Goal: Information Seeking & Learning: Understand process/instructions

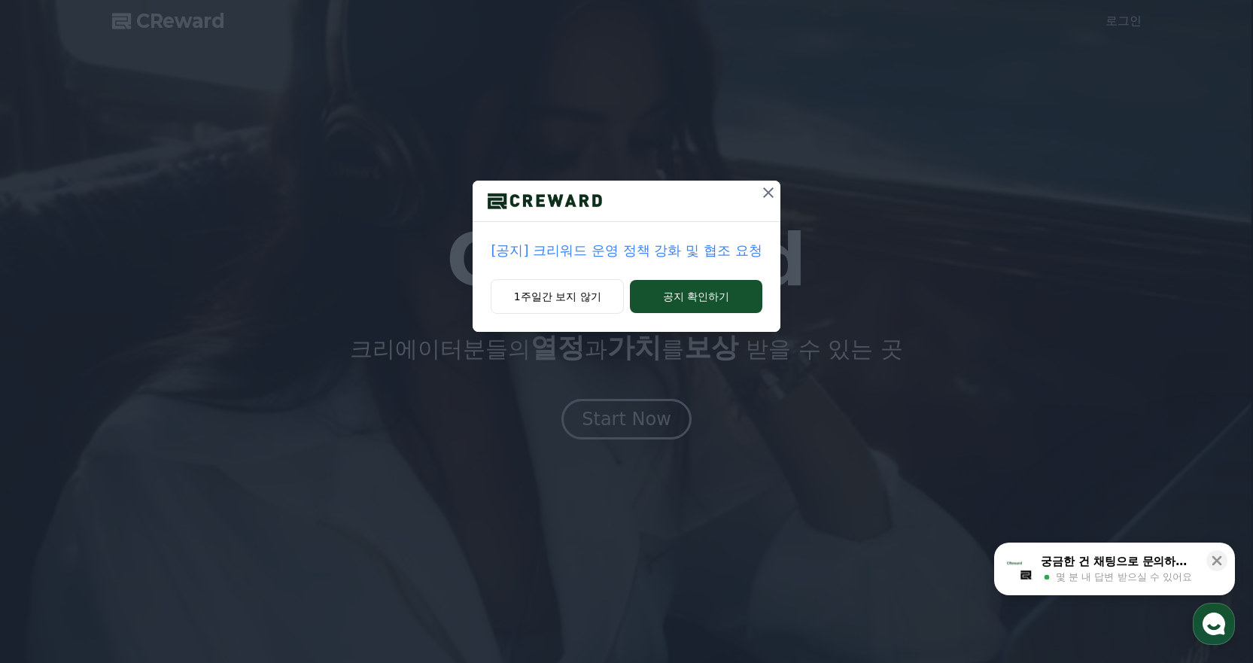
click at [701, 254] on p "[공지] 크리워드 운영 정책 강화 및 협조 요청" at bounding box center [626, 250] width 271 height 21
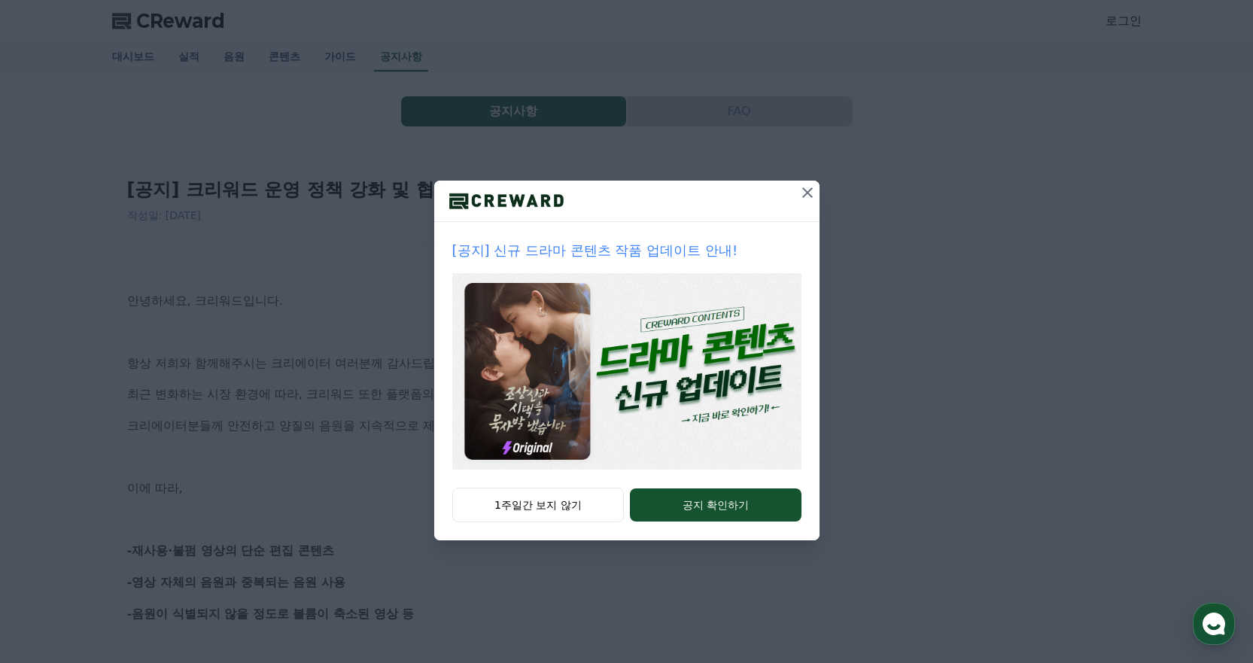
click at [804, 193] on icon at bounding box center [807, 193] width 18 height 18
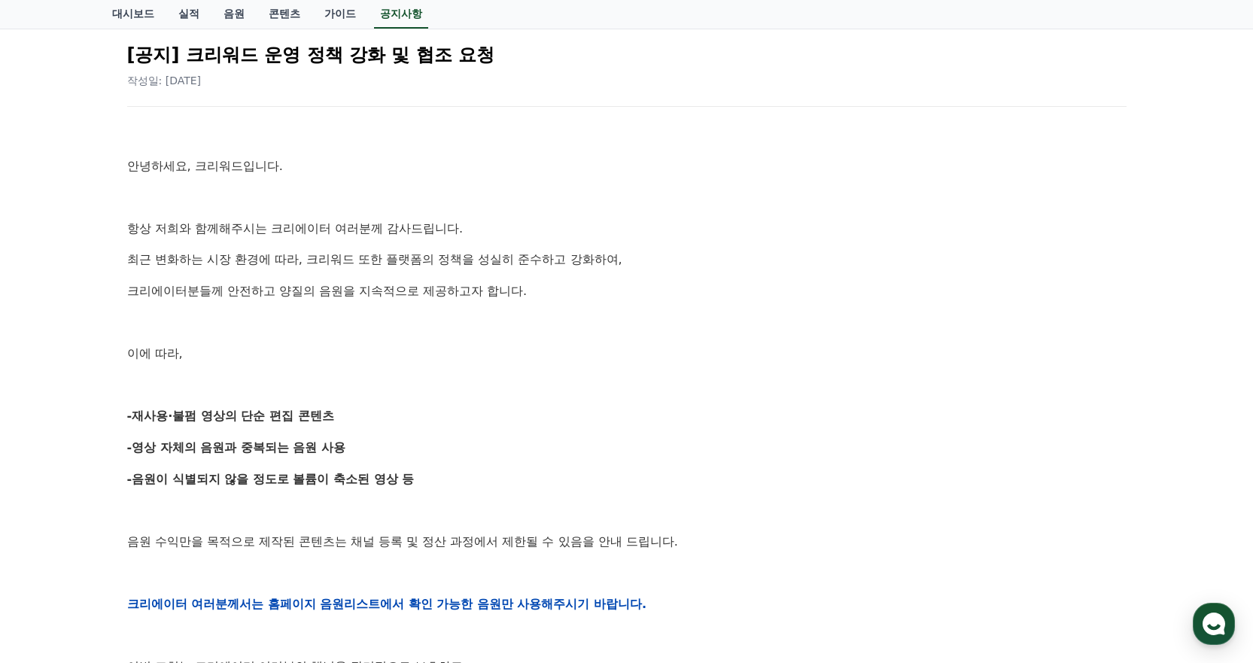
scroll to position [226, 0]
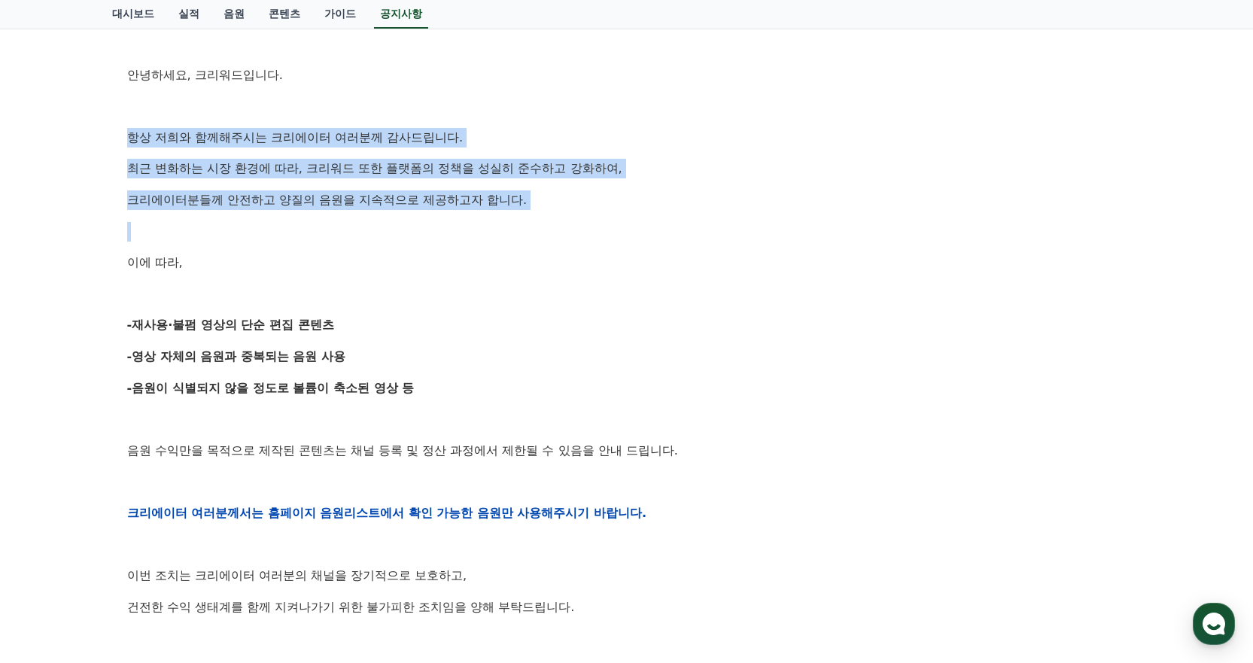
drag, startPoint x: 376, startPoint y: 162, endPoint x: 124, endPoint y: 135, distance: 253.5
click at [124, 135] on div "[공지] 크리워드 운영 정책 강화 및 협조 요청 작성일: [DATE] 안녕하세요, 크리워드입니다. 항상 저희와 함께해주시는 크리에이터 여러분께…" at bounding box center [626, 488] width 1005 height 1103
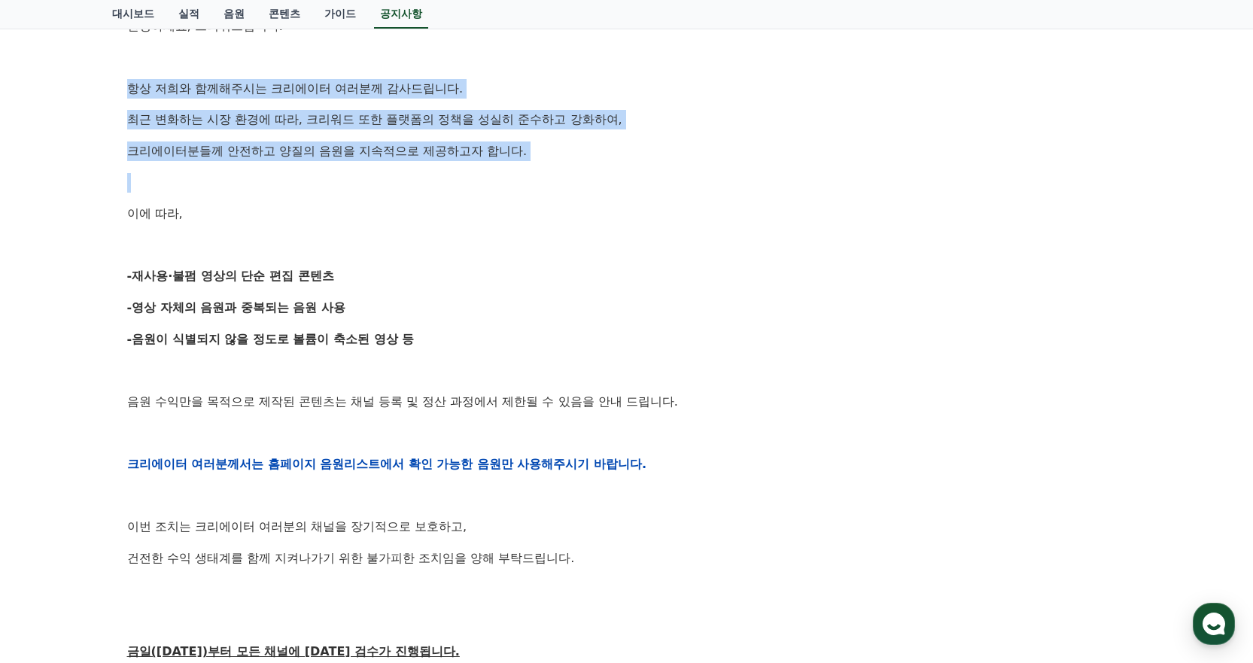
scroll to position [301, 0]
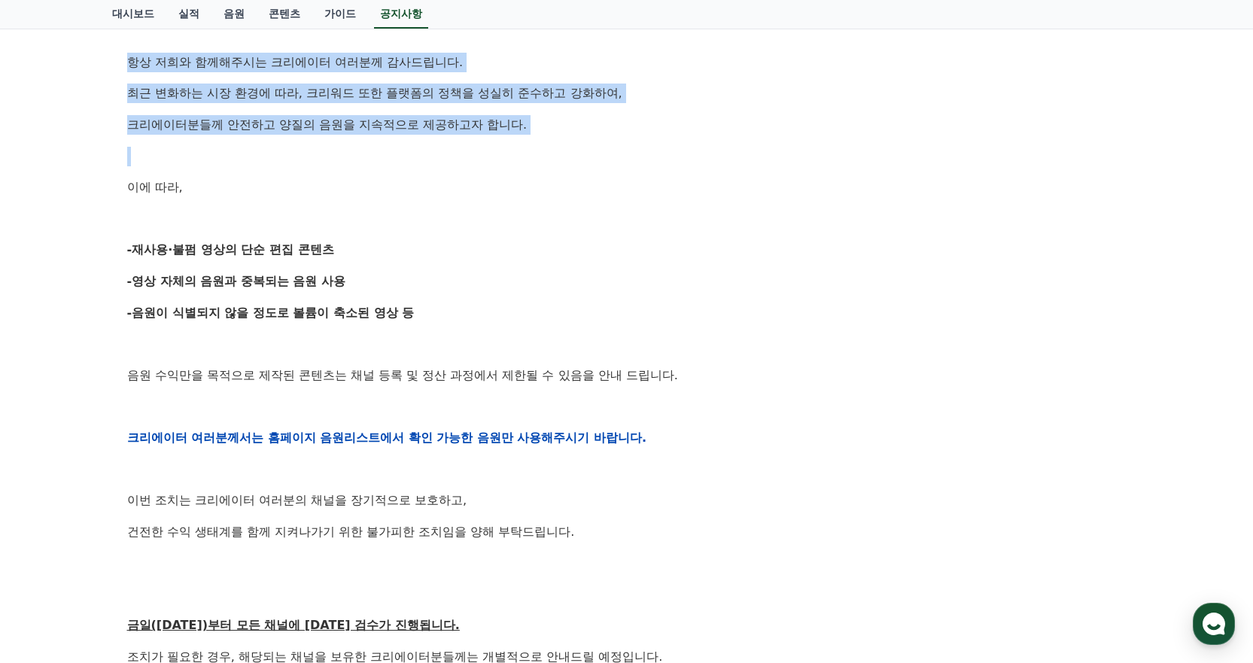
drag, startPoint x: 132, startPoint y: 180, endPoint x: 352, endPoint y: 284, distance: 243.7
click at [352, 284] on div "안녕하세요, 크리워드입니다. 항상 저희와 함께해주시는 크리에이터 여러분께 감사드립니다. 최근 변화하는 시장 환경에 따라, 크리워드 또한 플랫폼…" at bounding box center [626, 438] width 999 height 958
click at [352, 284] on p "-영상 자체의 음원과 중복되는 음원 사용" at bounding box center [626, 282] width 999 height 20
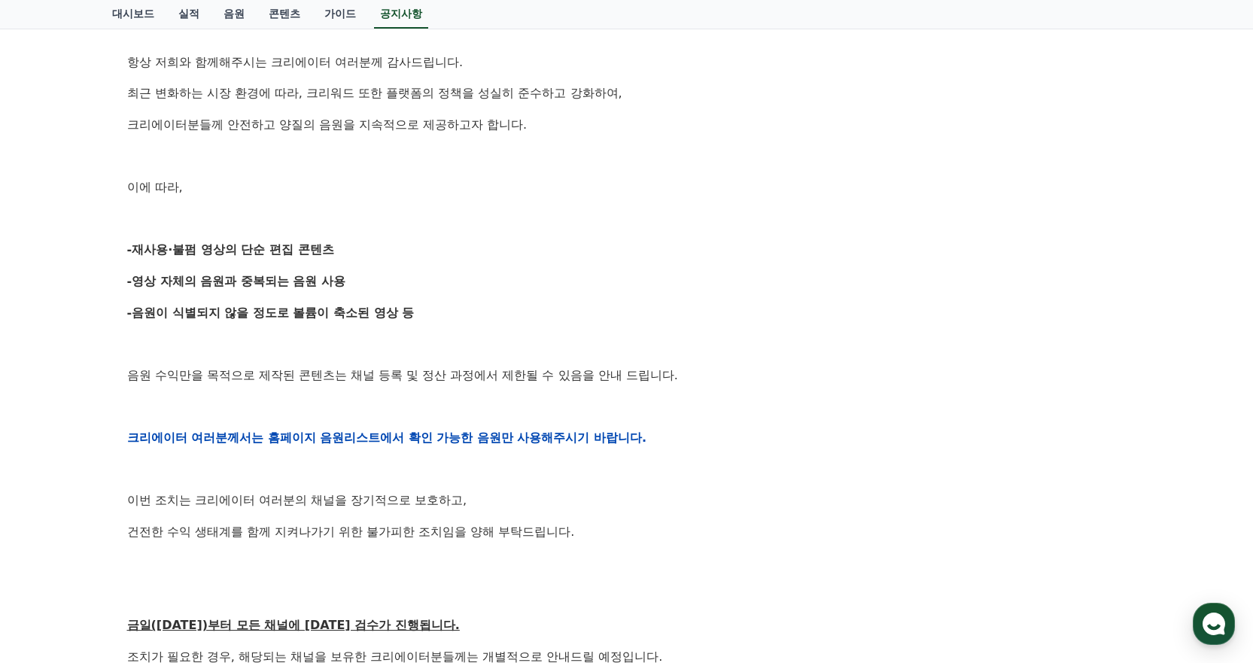
drag, startPoint x: 465, startPoint y: 319, endPoint x: 142, endPoint y: 311, distance: 322.9
click at [142, 311] on p "-음원이 식별되지 않을 정도로 볼륨이 축소된 영상 등" at bounding box center [626, 313] width 999 height 20
click at [142, 311] on strong "-음원이 식별되지 않을 정도로 볼륨이 축소된 영상 등" at bounding box center [270, 312] width 287 height 14
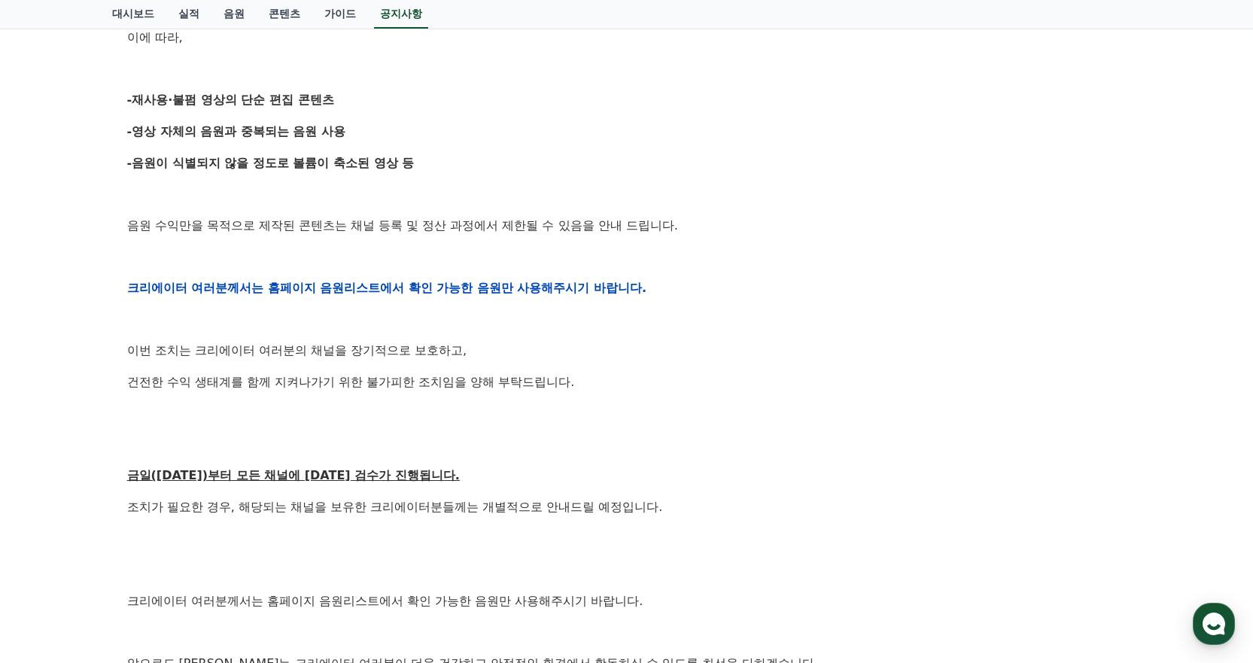
scroll to position [451, 0]
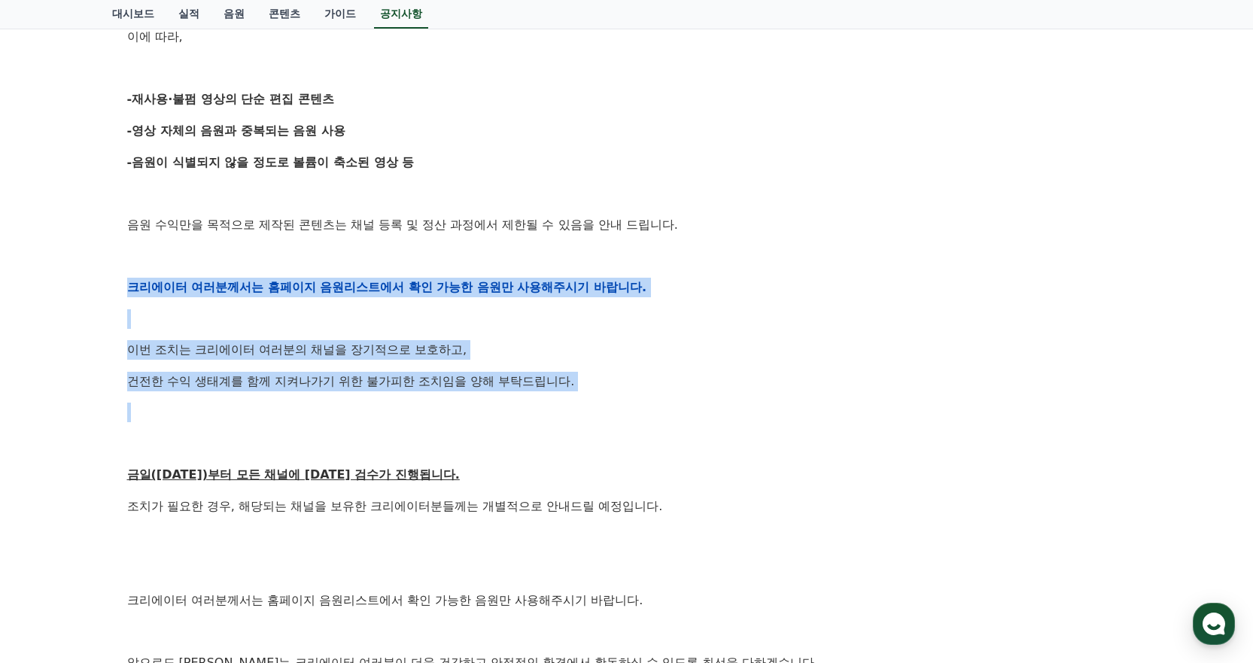
drag, startPoint x: 128, startPoint y: 289, endPoint x: 643, endPoint y: 393, distance: 525.1
click at [643, 393] on div "안녕하세요, 크리워드입니다. 항상 저희와 함께해주시는 크리에이터 여러분께 감사드립니다. 최근 변화하는 시장 환경에 따라, 크리워드 또한 플랫폼…" at bounding box center [626, 287] width 999 height 958
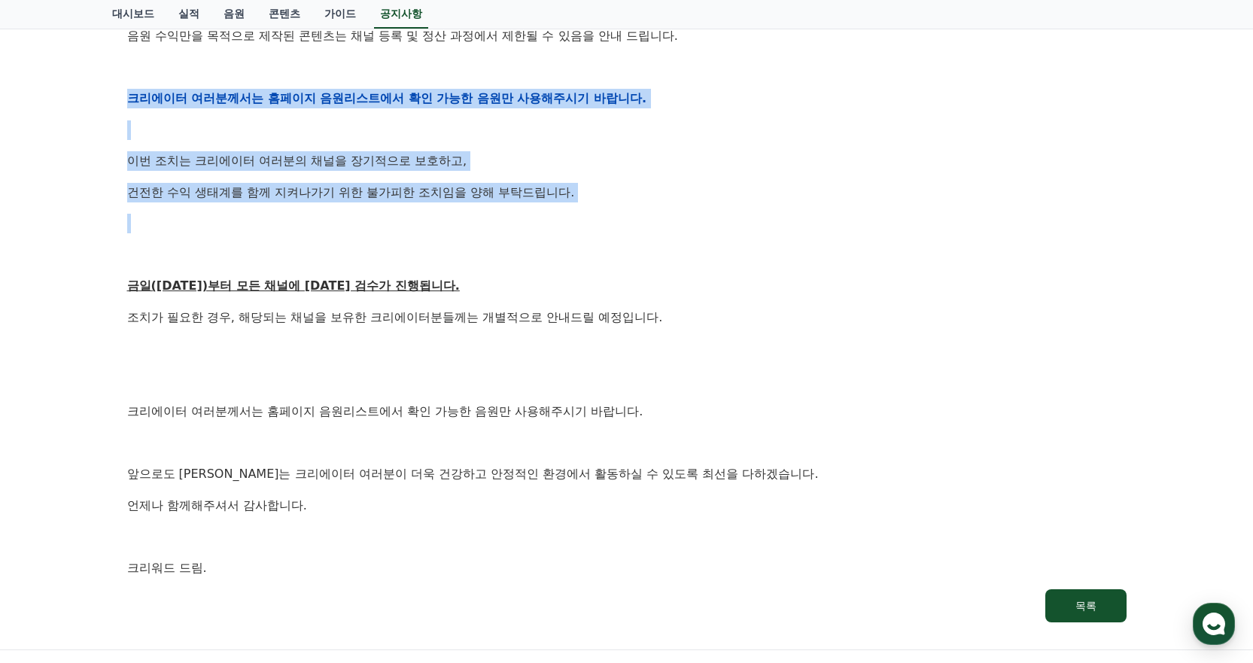
scroll to position [677, 0]
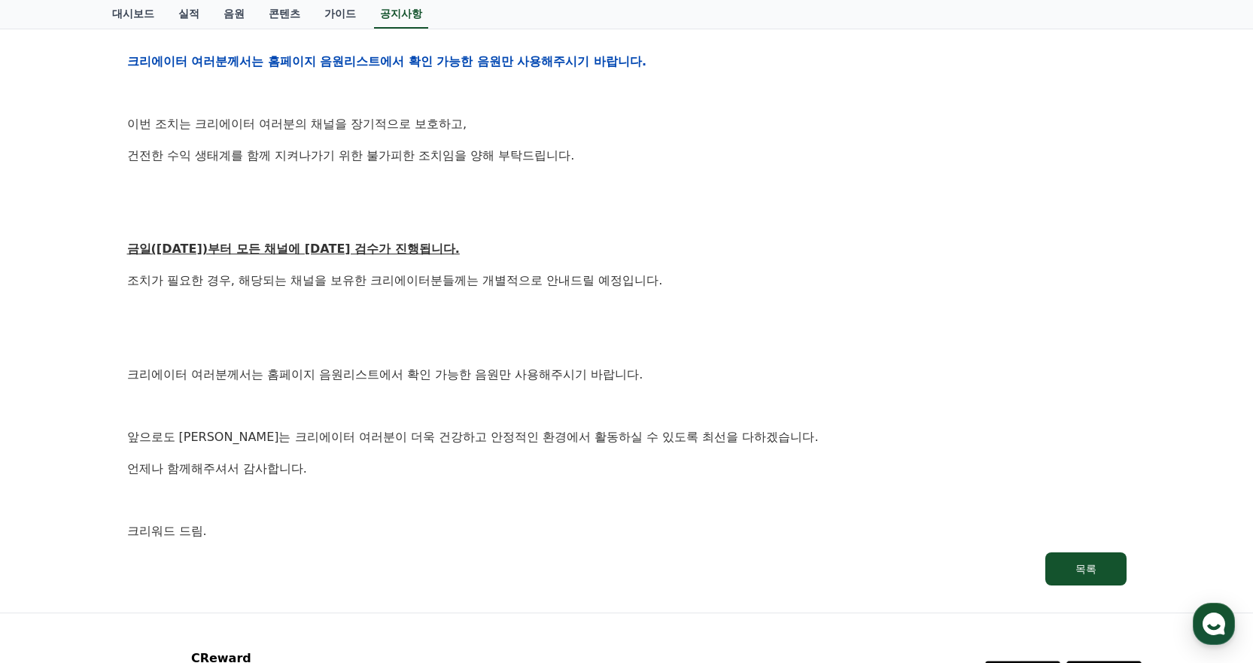
click at [643, 400] on p at bounding box center [626, 406] width 999 height 20
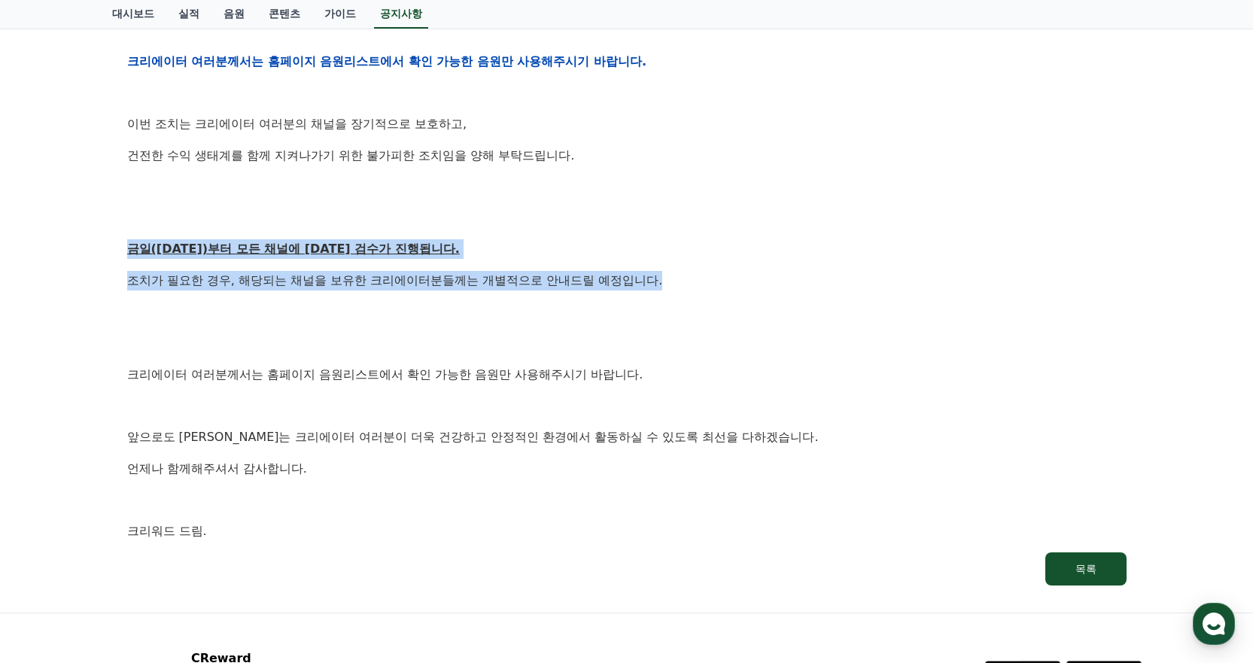
drag, startPoint x: 697, startPoint y: 277, endPoint x: 121, endPoint y: 239, distance: 577.6
click at [121, 239] on div "[공지] 크리워드 운영 정책 강화 및 협조 요청 작성일: [DATE] 안녕하세요, 크리워드입니다. 항상 저희와 함께해주시는 크리에이터 여러분께…" at bounding box center [626, 36] width 1017 height 1115
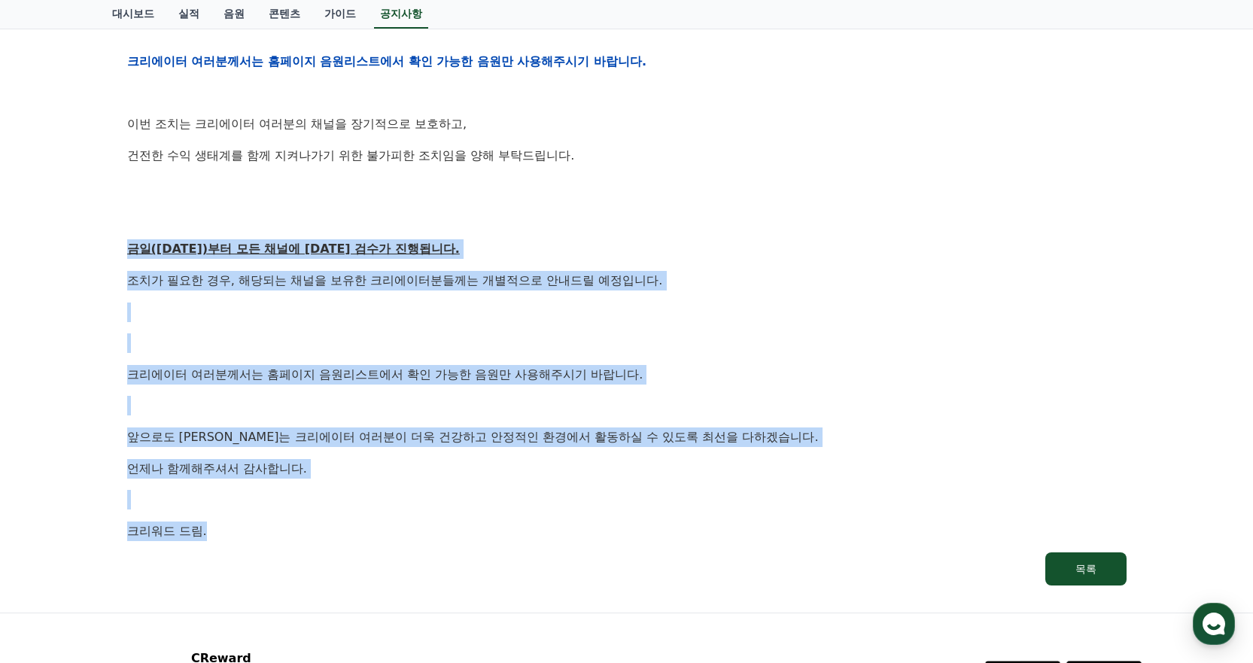
drag, startPoint x: 121, startPoint y: 239, endPoint x: 390, endPoint y: 527, distance: 394.4
click at [390, 527] on div "[공지] 크리워드 운영 정책 강화 및 협조 요청 작성일: [DATE] 안녕하세요, 크리워드입니다. 항상 저희와 함께해주시는 크리에이터 여러분께…" at bounding box center [626, 36] width 1017 height 1115
click at [390, 527] on p "크리워드 드림." at bounding box center [626, 531] width 999 height 20
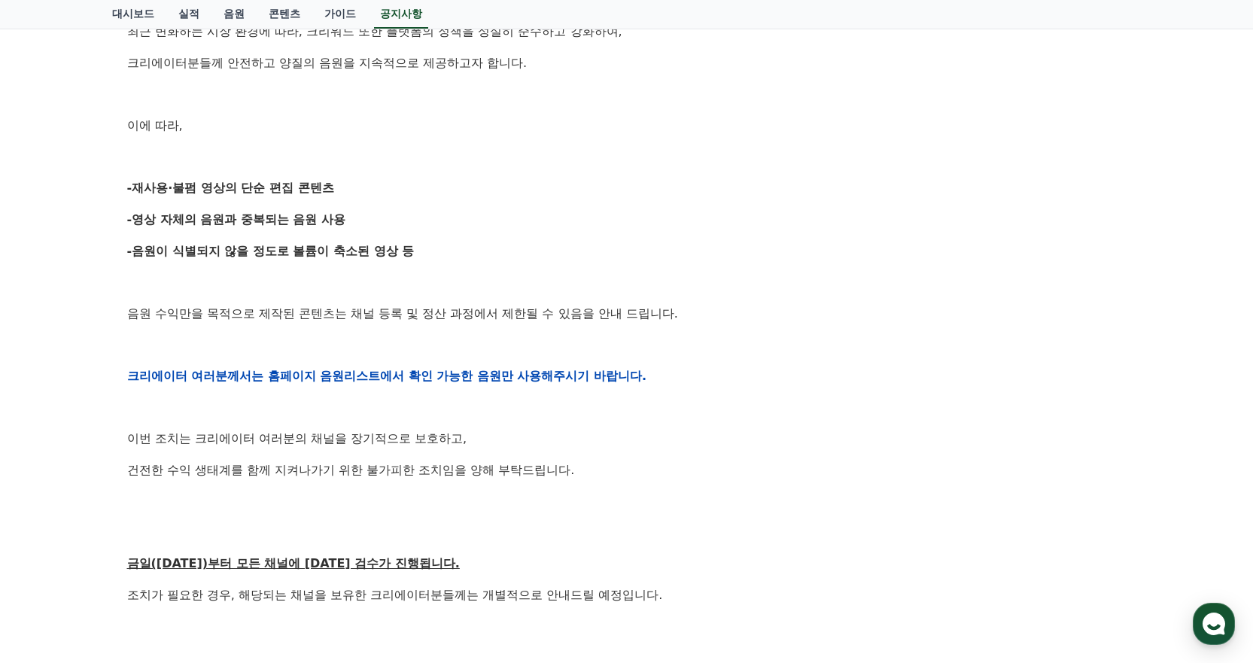
scroll to position [0, 0]
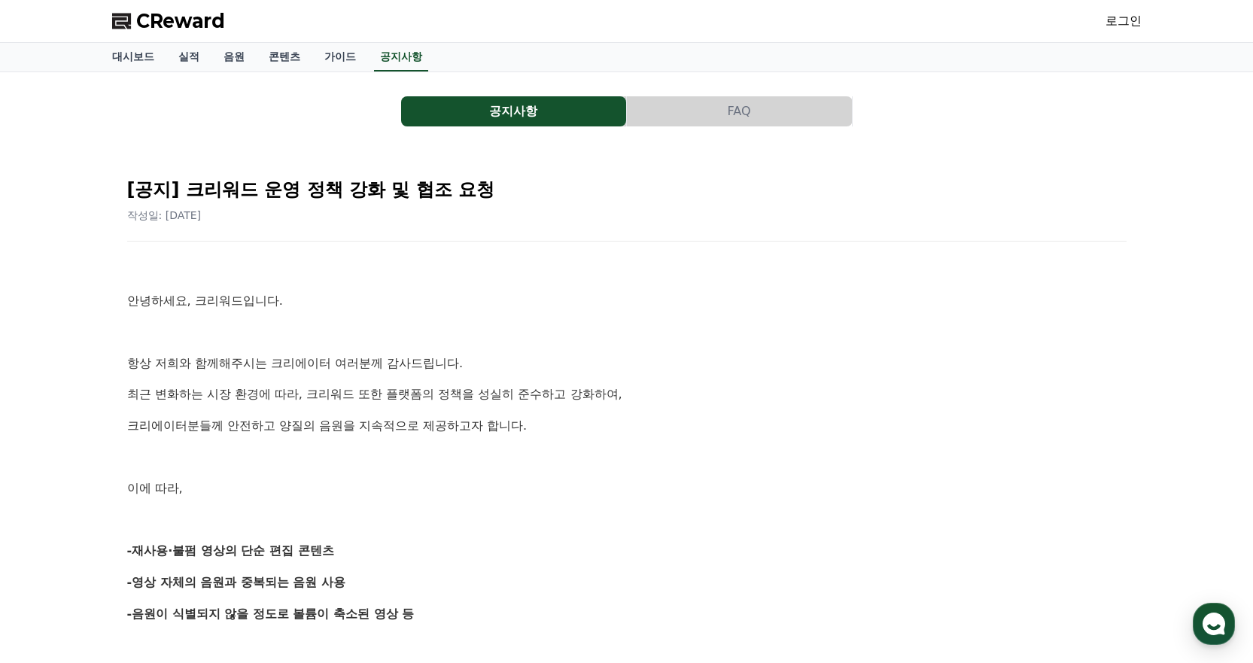
click at [719, 111] on button "FAQ" at bounding box center [739, 111] width 225 height 30
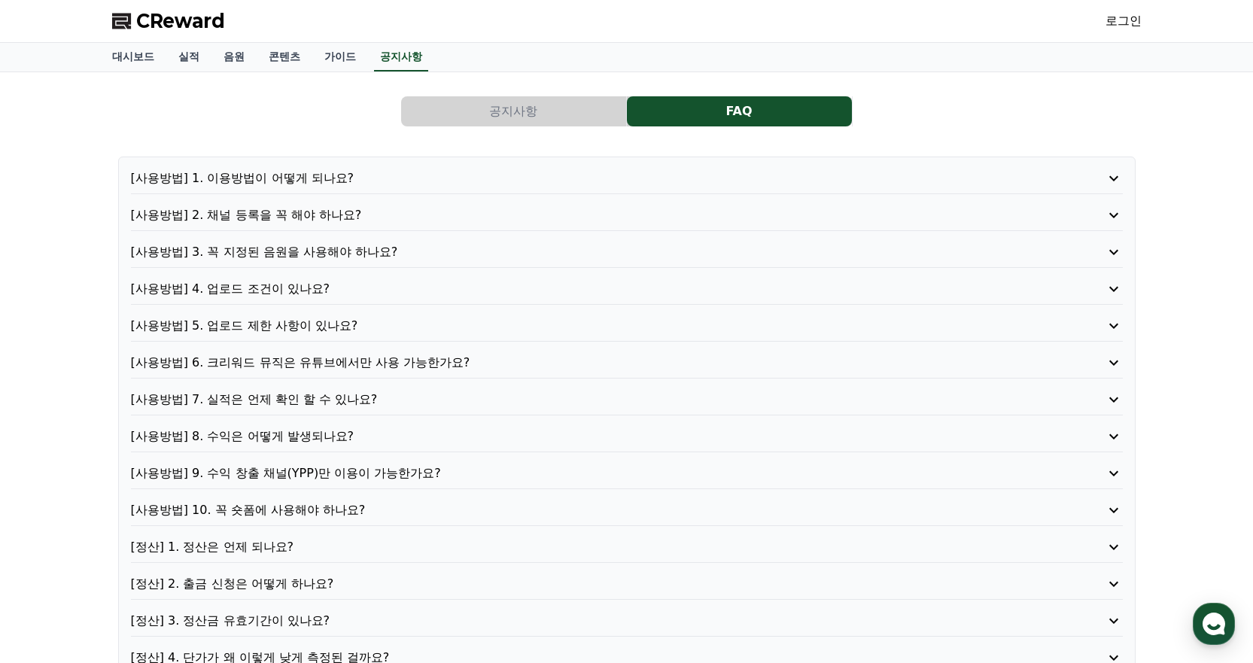
click at [471, 116] on button "공지사항" at bounding box center [513, 111] width 225 height 30
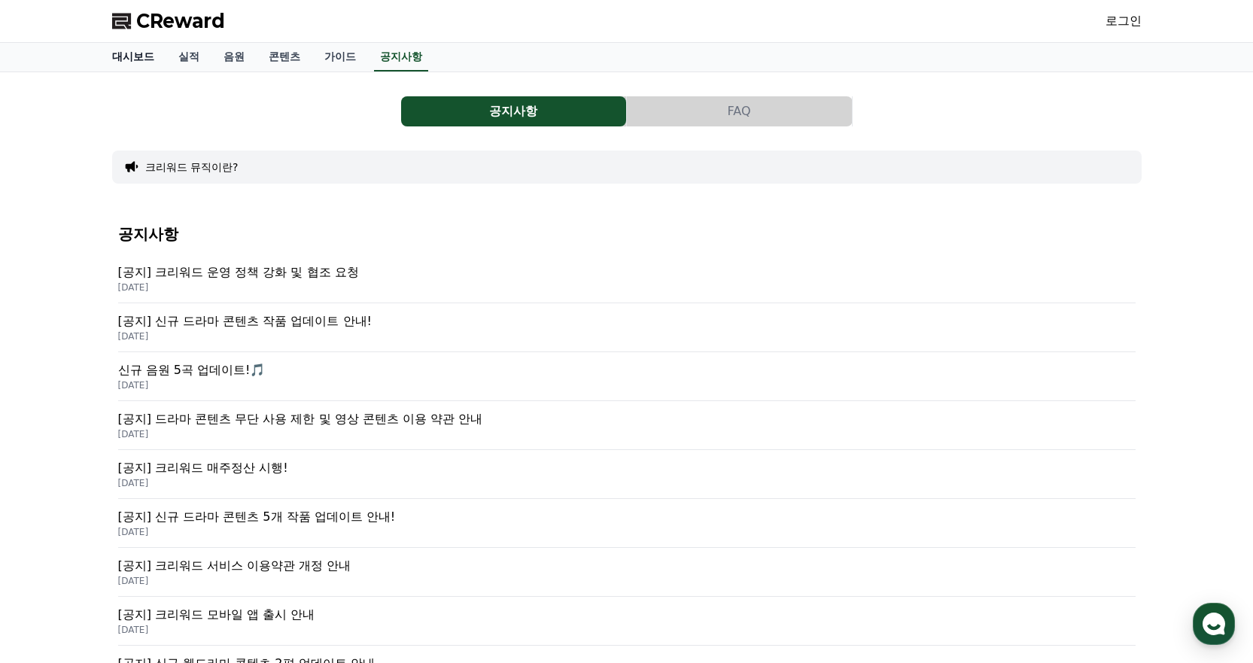
click at [115, 53] on link "대시보드" at bounding box center [133, 57] width 66 height 29
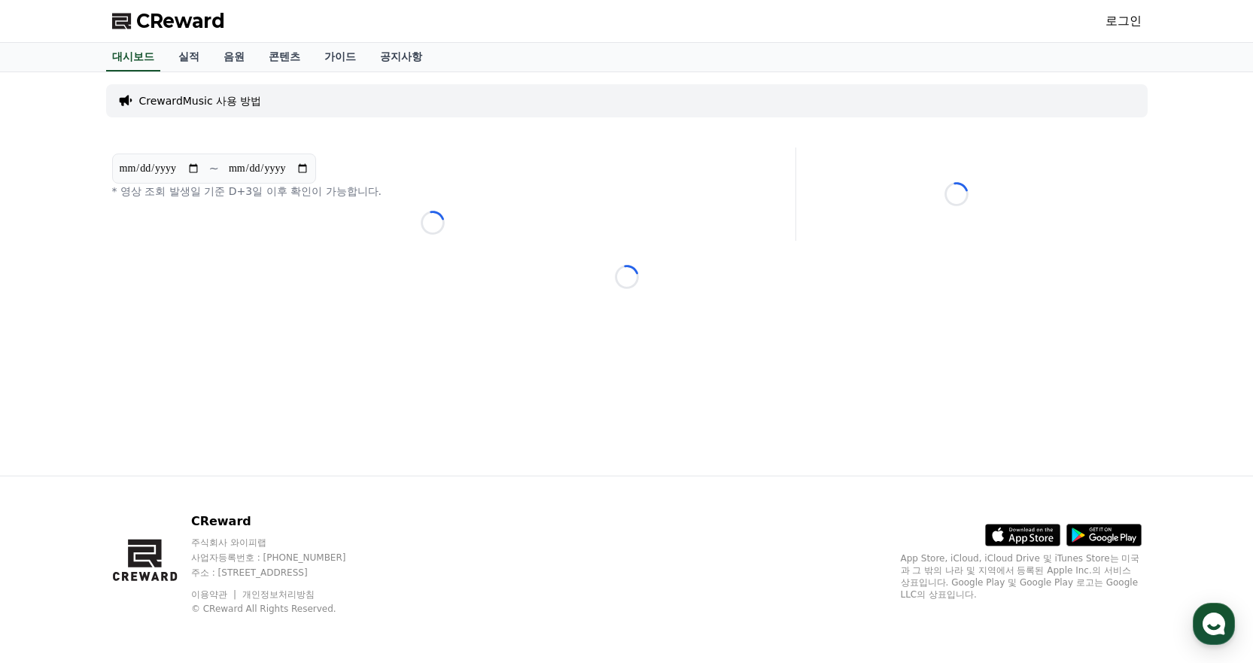
click at [179, 24] on span "CReward" at bounding box center [180, 21] width 89 height 24
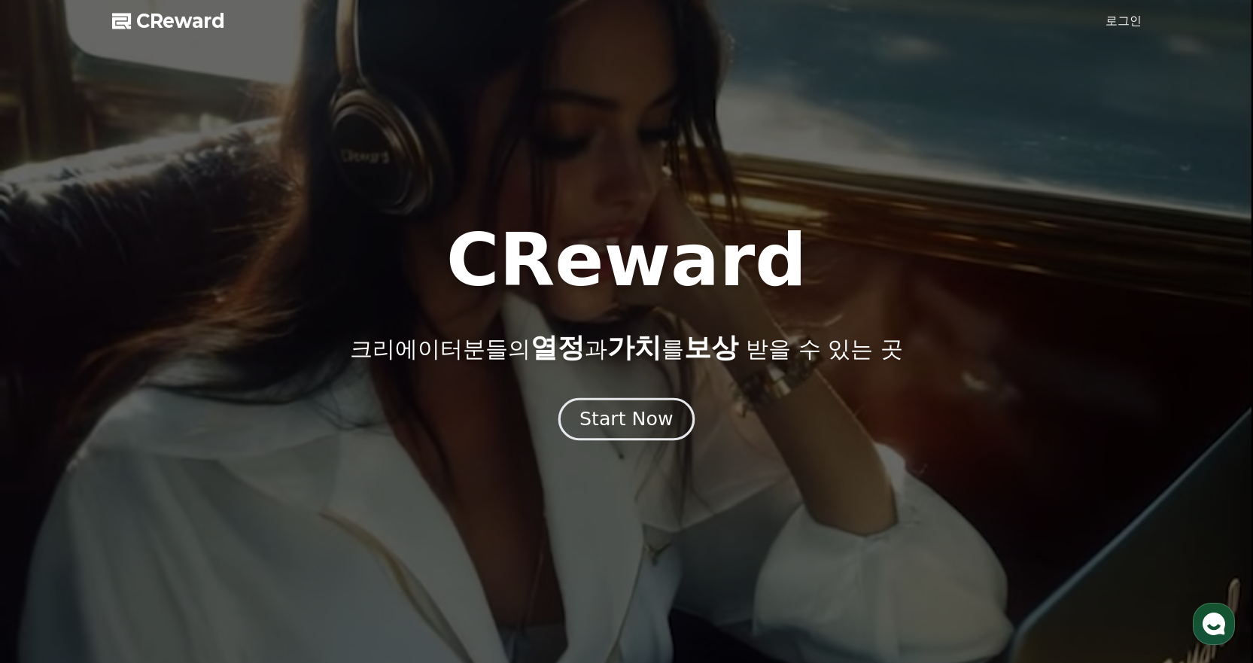
click at [637, 435] on button "Start Now" at bounding box center [626, 418] width 136 height 43
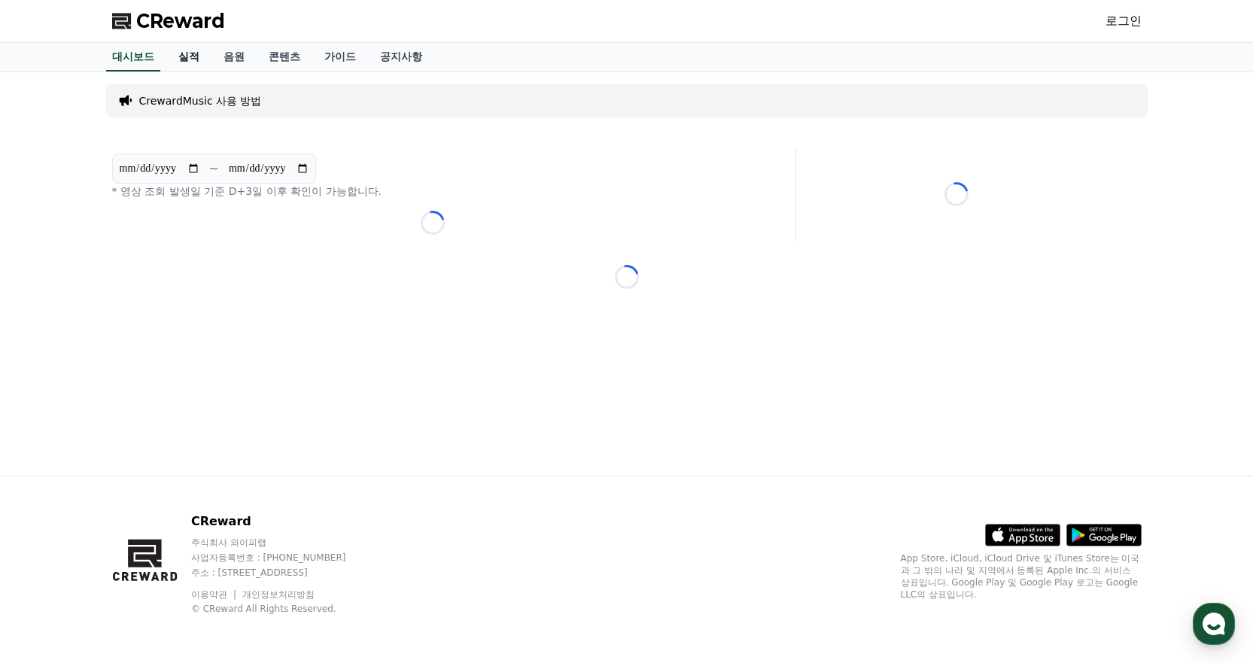
click at [190, 70] on link "실적" at bounding box center [188, 57] width 45 height 29
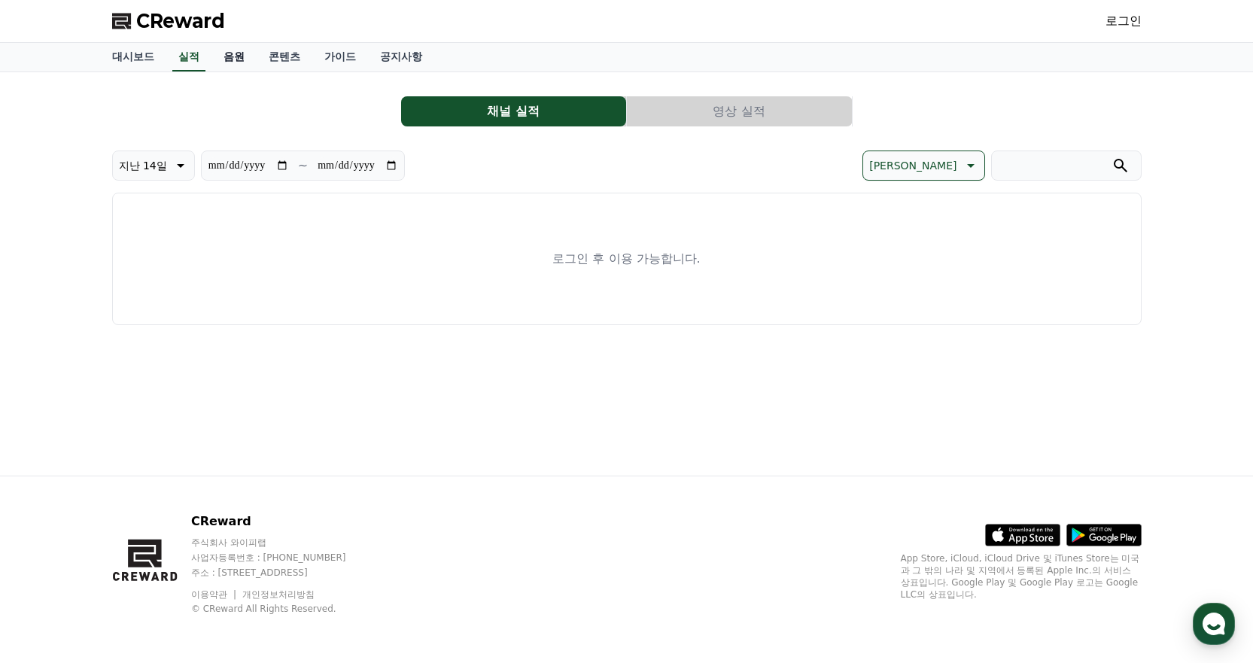
click at [226, 59] on link "음원" at bounding box center [233, 57] width 45 height 29
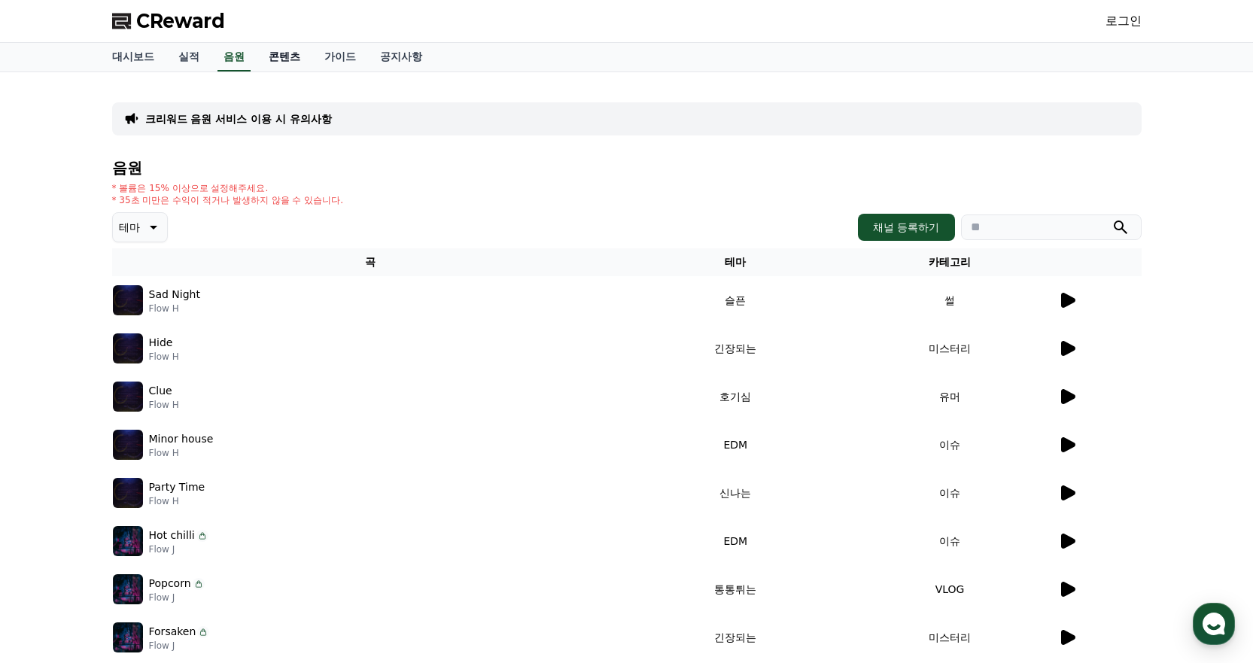
click at [281, 65] on link "콘텐츠" at bounding box center [285, 57] width 56 height 29
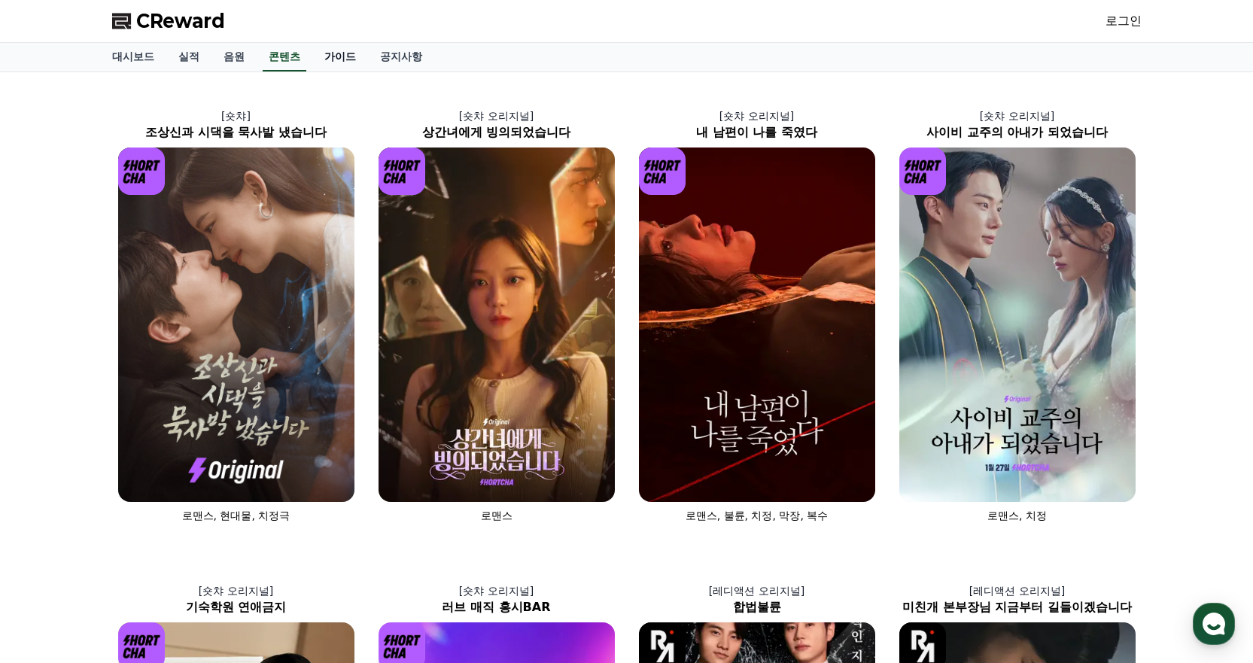
click at [333, 65] on link "가이드" at bounding box center [340, 57] width 56 height 29
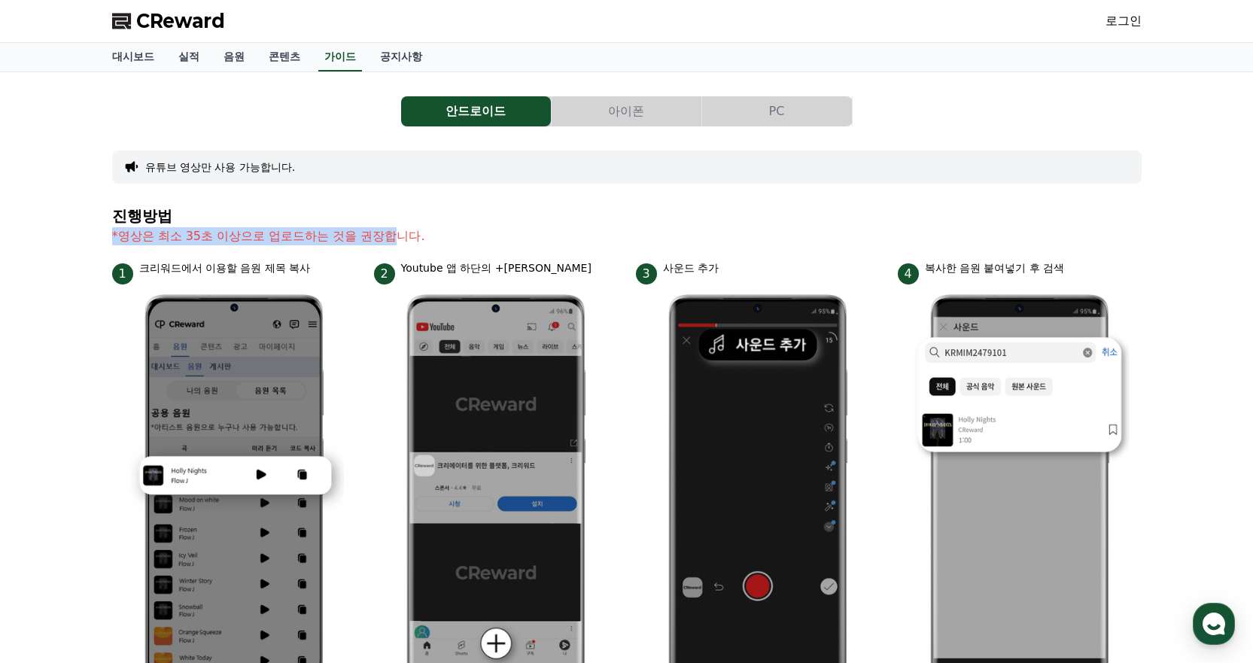
drag, startPoint x: 112, startPoint y: 233, endPoint x: 414, endPoint y: 245, distance: 301.9
click at [414, 245] on div "안드로이드 아이폰 PC 유튜브 영상만 사용 가능합니다. 진행방법 *영상은 최소 35초 이상으로 업로드하는 것을 권장합니다. 1 크리워드에서 이…" at bounding box center [626, 622] width 1041 height 1088
click at [414, 245] on p "*영상은 최소 35초 이상으로 업로드하는 것을 권장합니다." at bounding box center [626, 236] width 1029 height 18
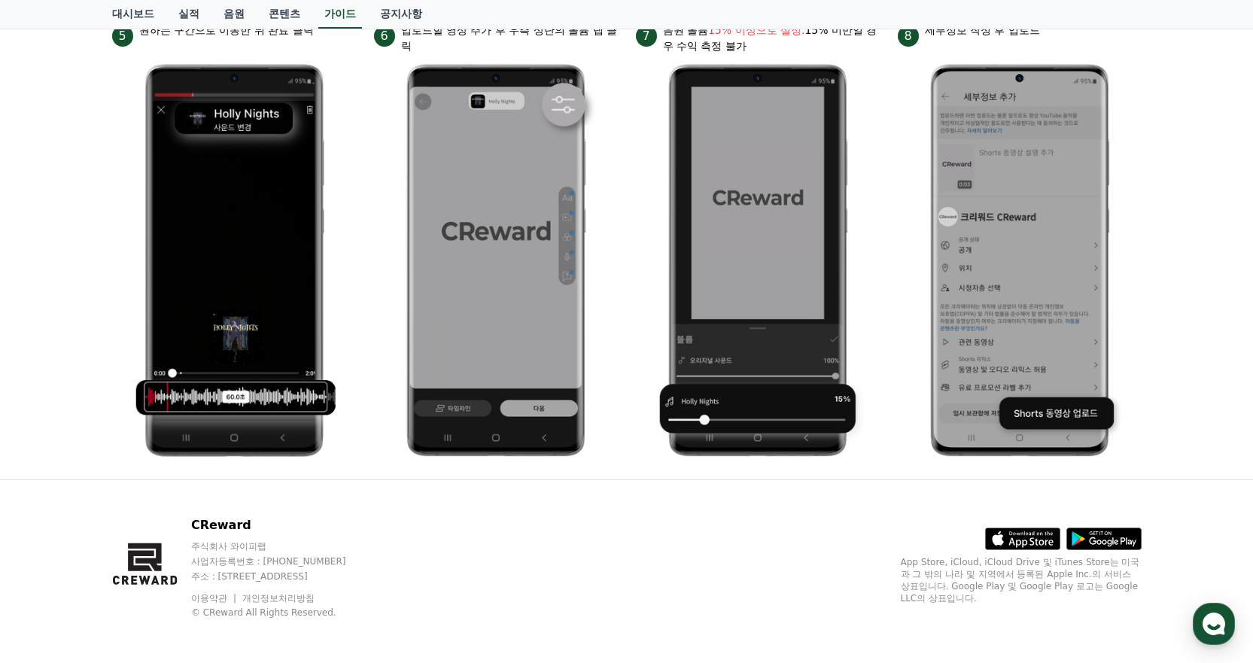
scroll to position [697, 0]
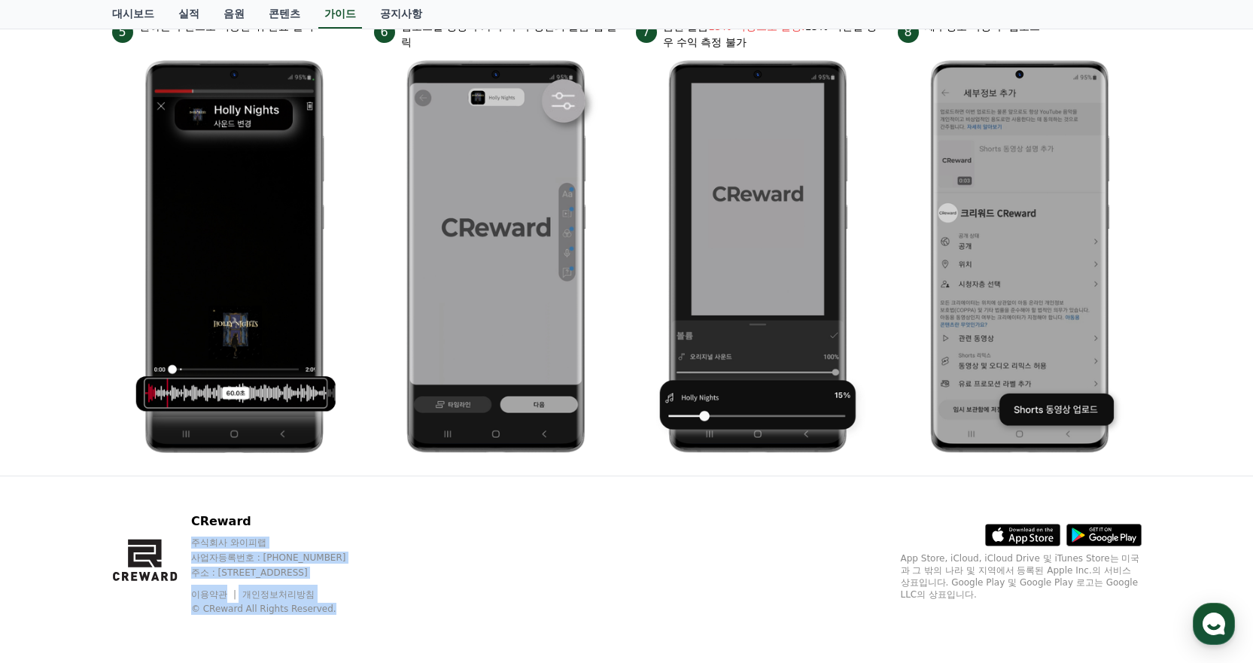
drag, startPoint x: 447, startPoint y: 620, endPoint x: 460, endPoint y: 497, distance: 124.1
click at [458, 497] on div "CReward 주식회사 와이피랩 사업자등록번호 : 655-81-03655 주소 : 경기도 김포시 양촌읍 양곡로 495, 3층 305-비이16호…" at bounding box center [626, 569] width 1053 height 187
click at [460, 497] on div "CReward 주식회사 와이피랩 사업자등록번호 : 655-81-03655 주소 : 경기도 김포시 양촌읍 양곡로 495, 3층 305-비이16호…" at bounding box center [626, 569] width 1053 height 187
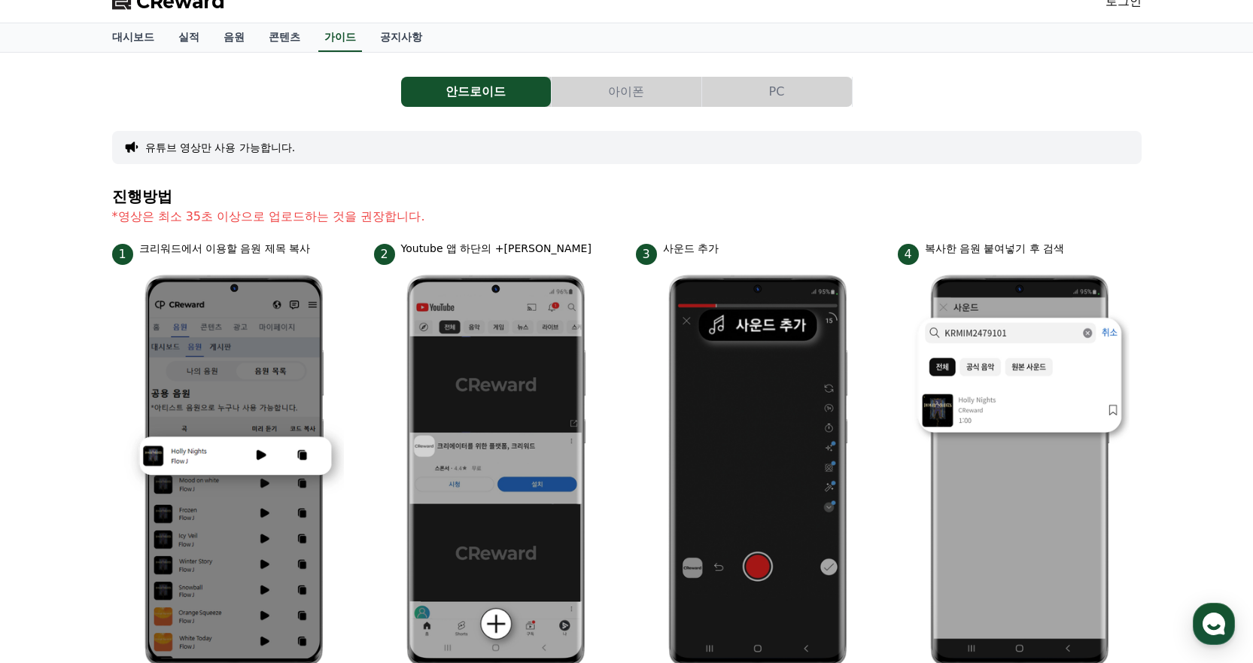
scroll to position [0, 0]
